Goal: Task Accomplishment & Management: Complete application form

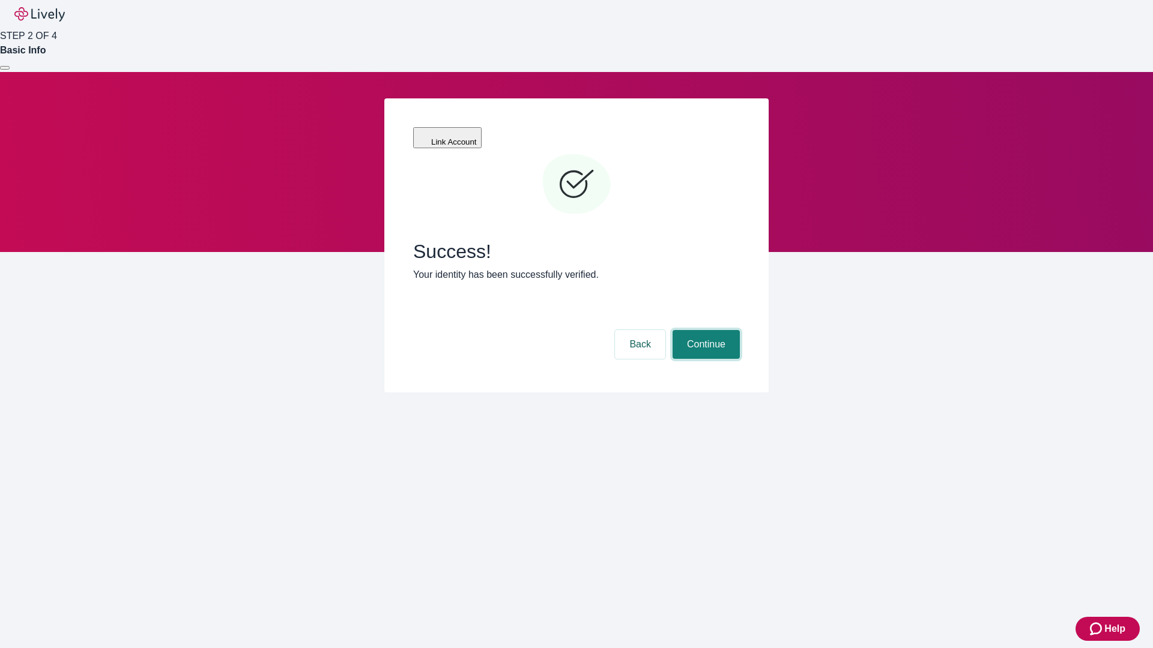
click at [704, 330] on button "Continue" at bounding box center [705, 344] width 67 height 29
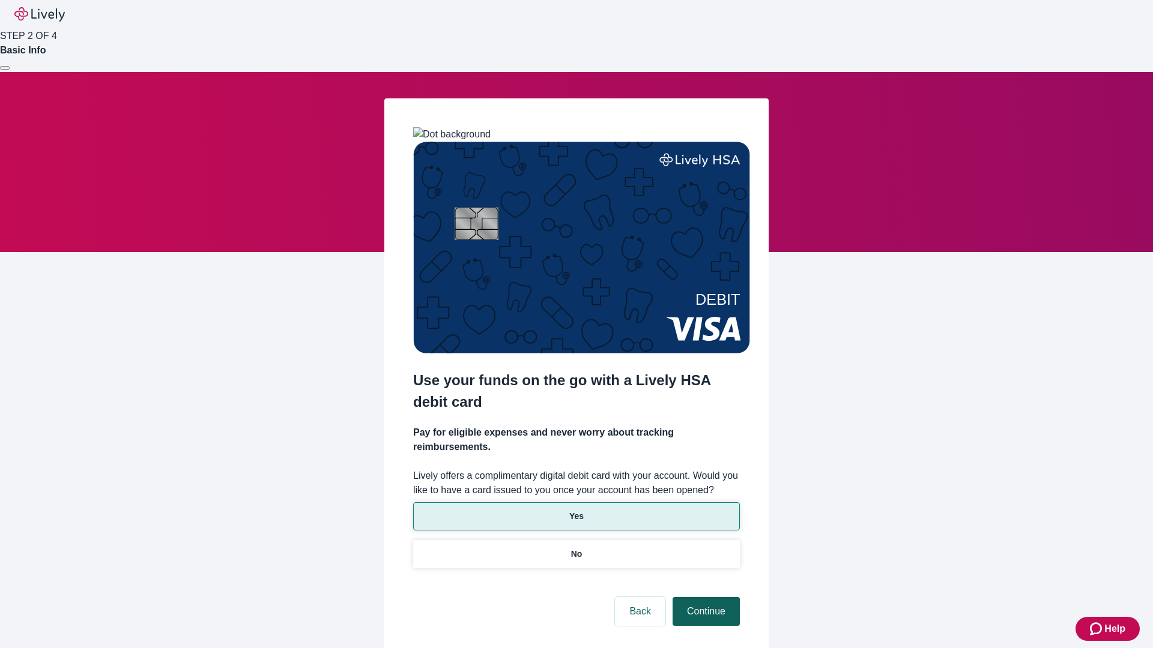
click at [576, 548] on p "No" at bounding box center [576, 554] width 11 height 13
click at [704, 597] on button "Continue" at bounding box center [705, 611] width 67 height 29
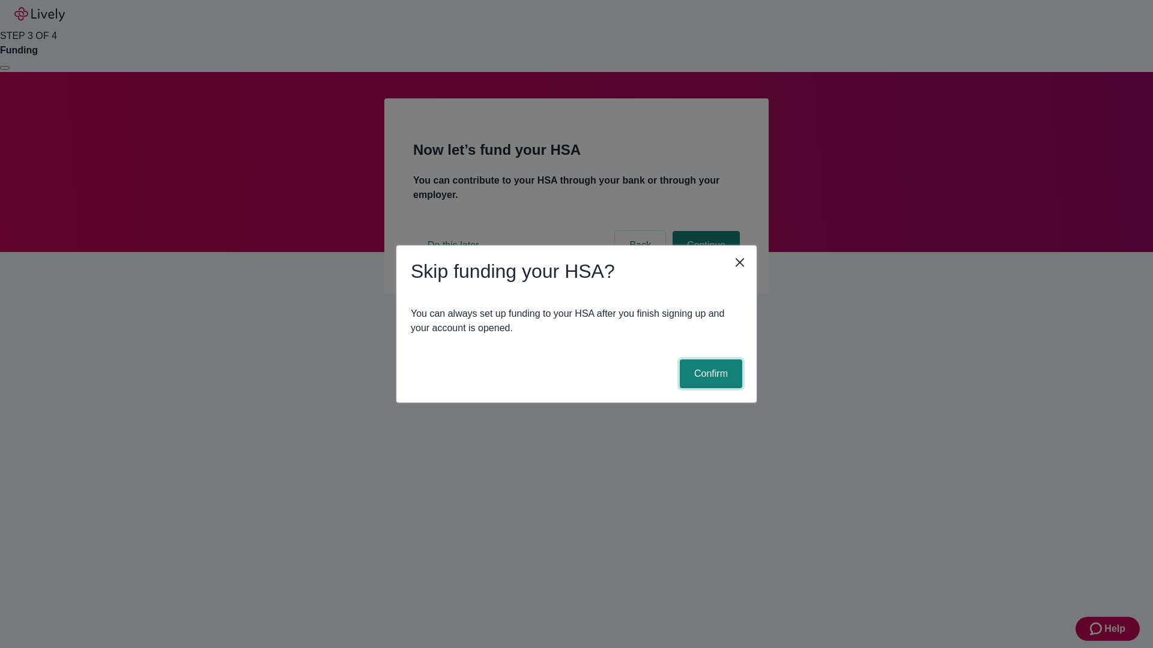
click at [709, 374] on button "Confirm" at bounding box center [711, 374] width 62 height 29
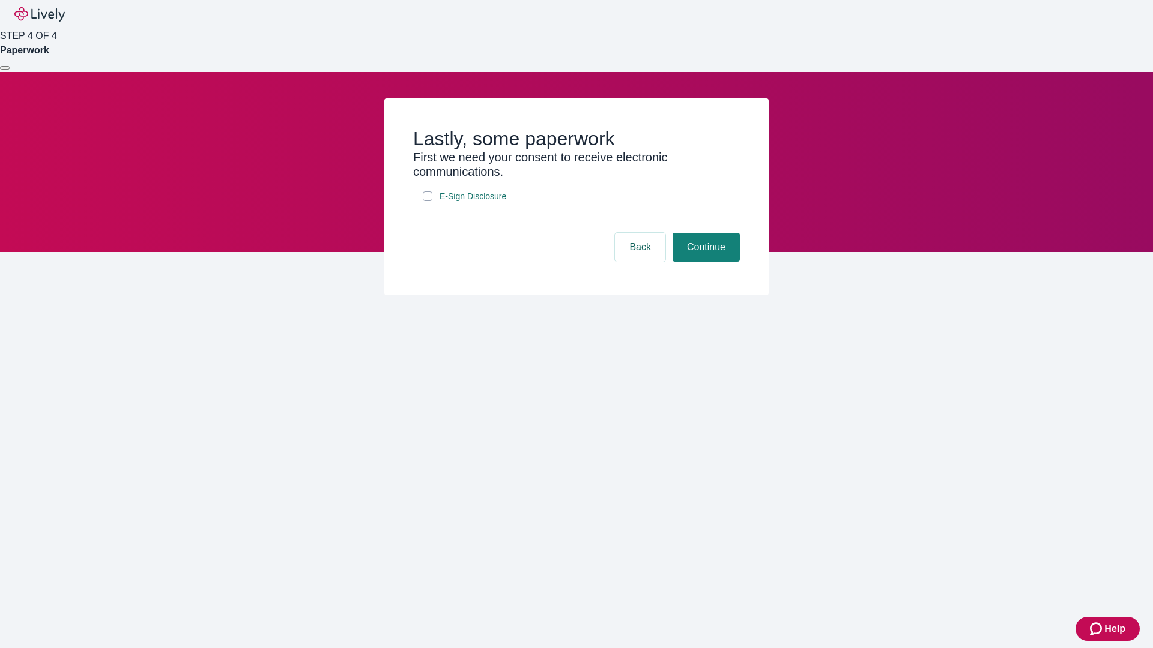
click at [427, 201] on input "E-Sign Disclosure" at bounding box center [428, 196] width 10 height 10
checkbox input "true"
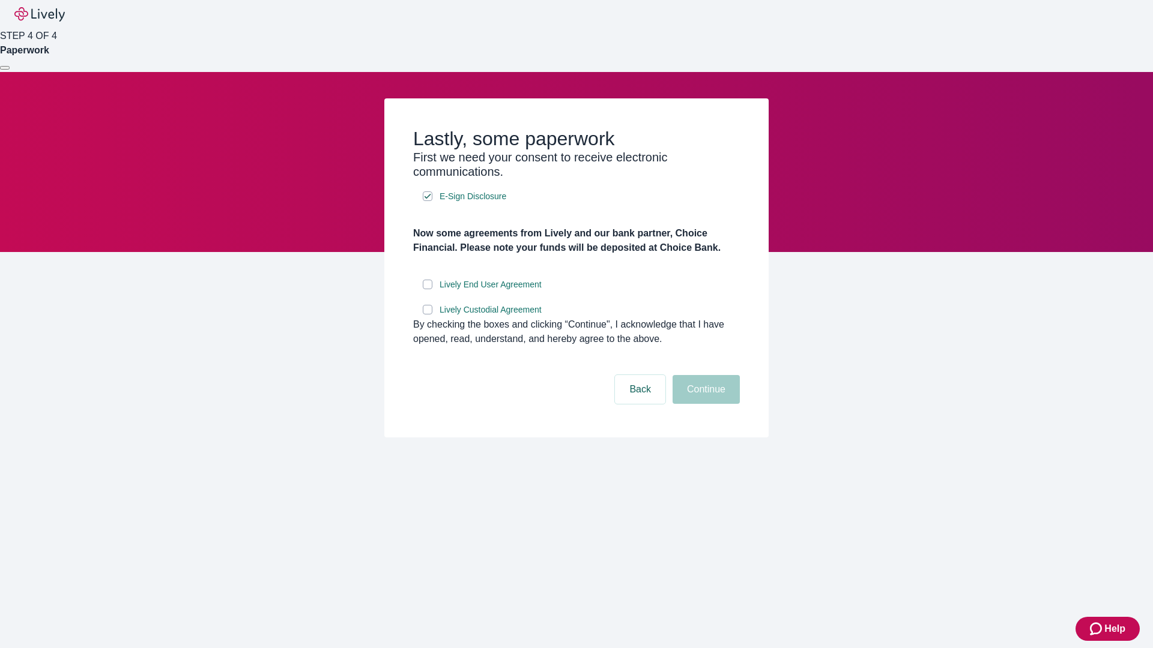
click at [427, 289] on input "Lively End User Agreement" at bounding box center [428, 285] width 10 height 10
checkbox input "true"
click at [427, 315] on input "Lively Custodial Agreement" at bounding box center [428, 310] width 10 height 10
checkbox input "true"
click at [704, 404] on button "Continue" at bounding box center [705, 389] width 67 height 29
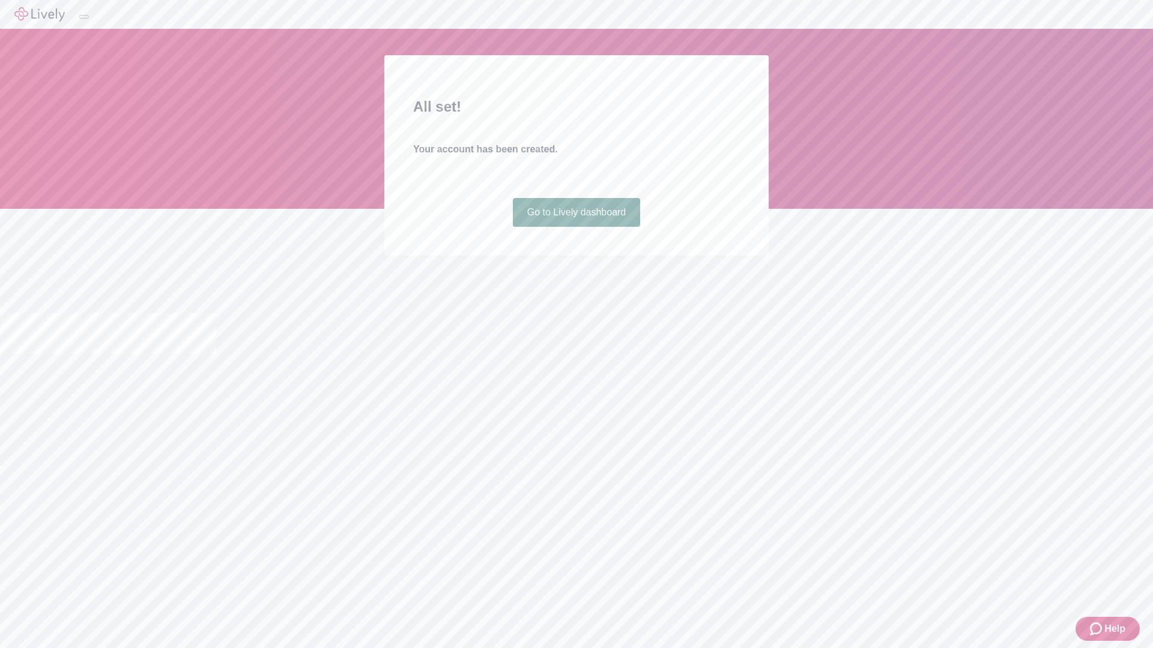
click at [576, 227] on link "Go to Lively dashboard" at bounding box center [577, 212] width 128 height 29
